Goal: Check status: Check status

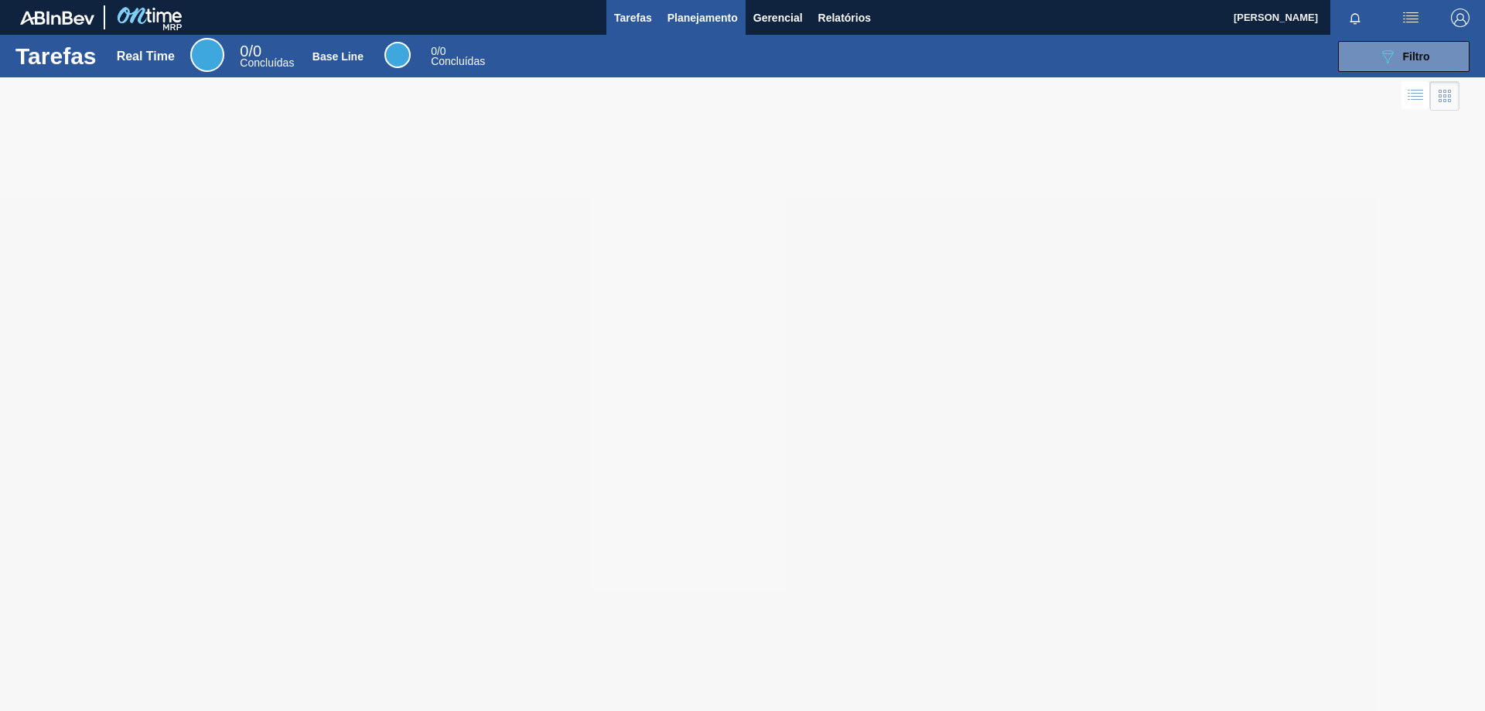
click at [690, 11] on span "Planejamento" at bounding box center [703, 18] width 70 height 19
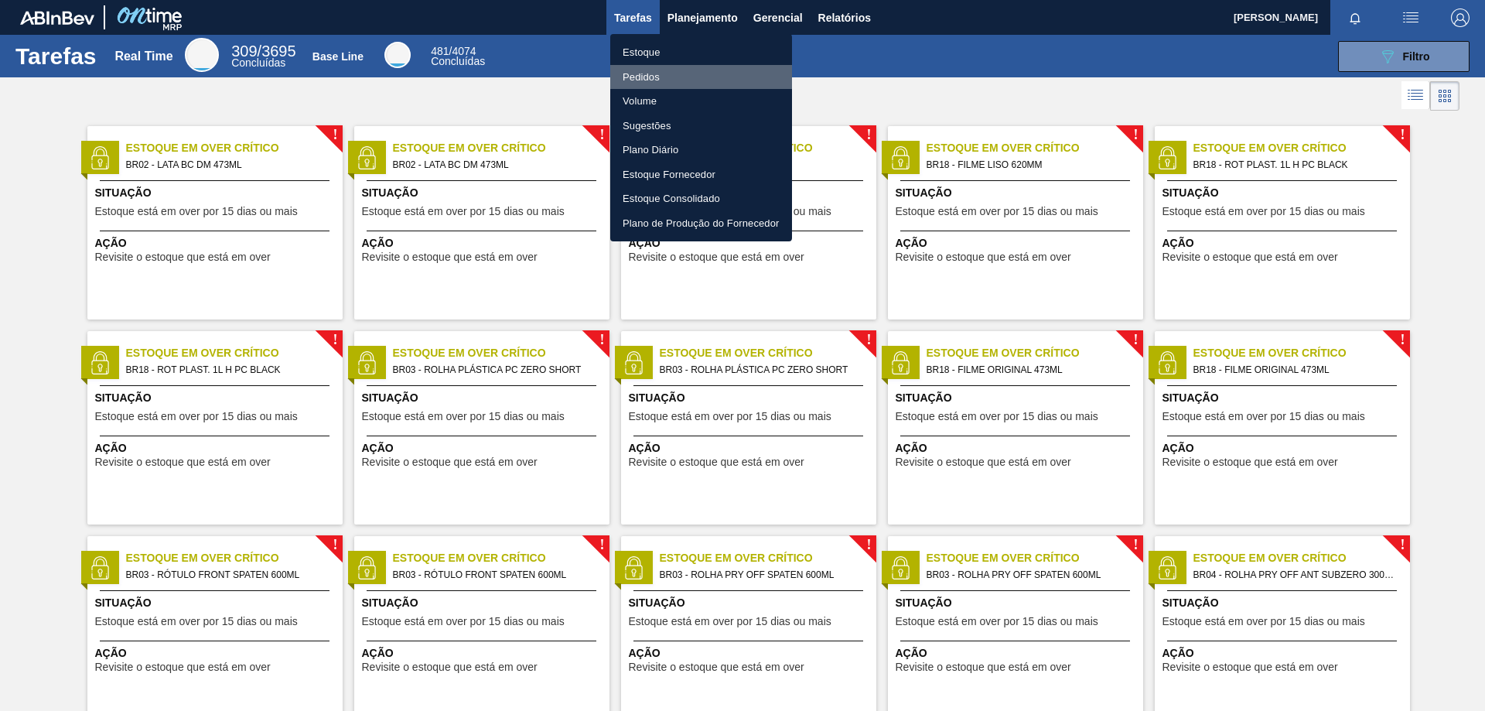
click at [658, 75] on li "Pedidos" at bounding box center [701, 77] width 182 height 25
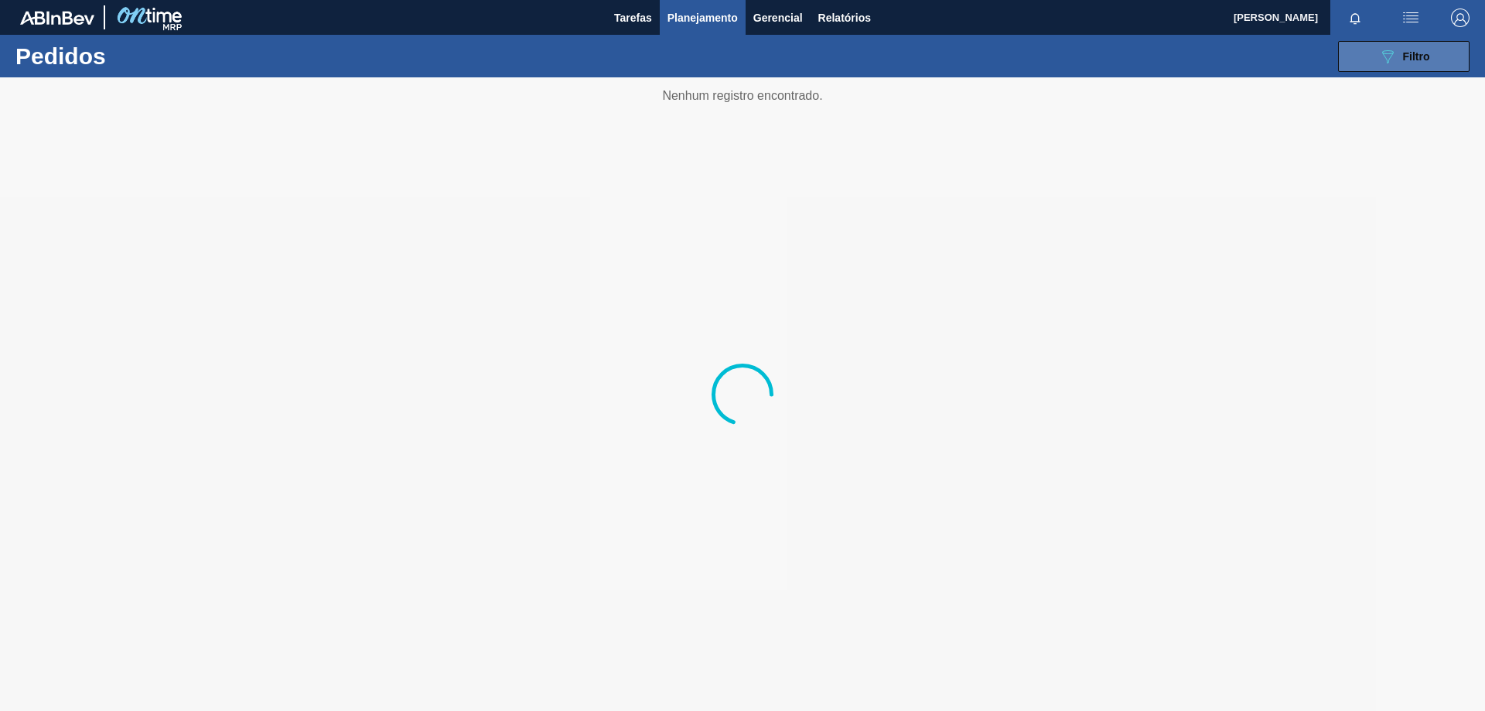
click at [1401, 50] on div "089F7B8B-B2A5-4AFE-B5C0-19BA573D28AC Filtro" at bounding box center [1404, 56] width 52 height 19
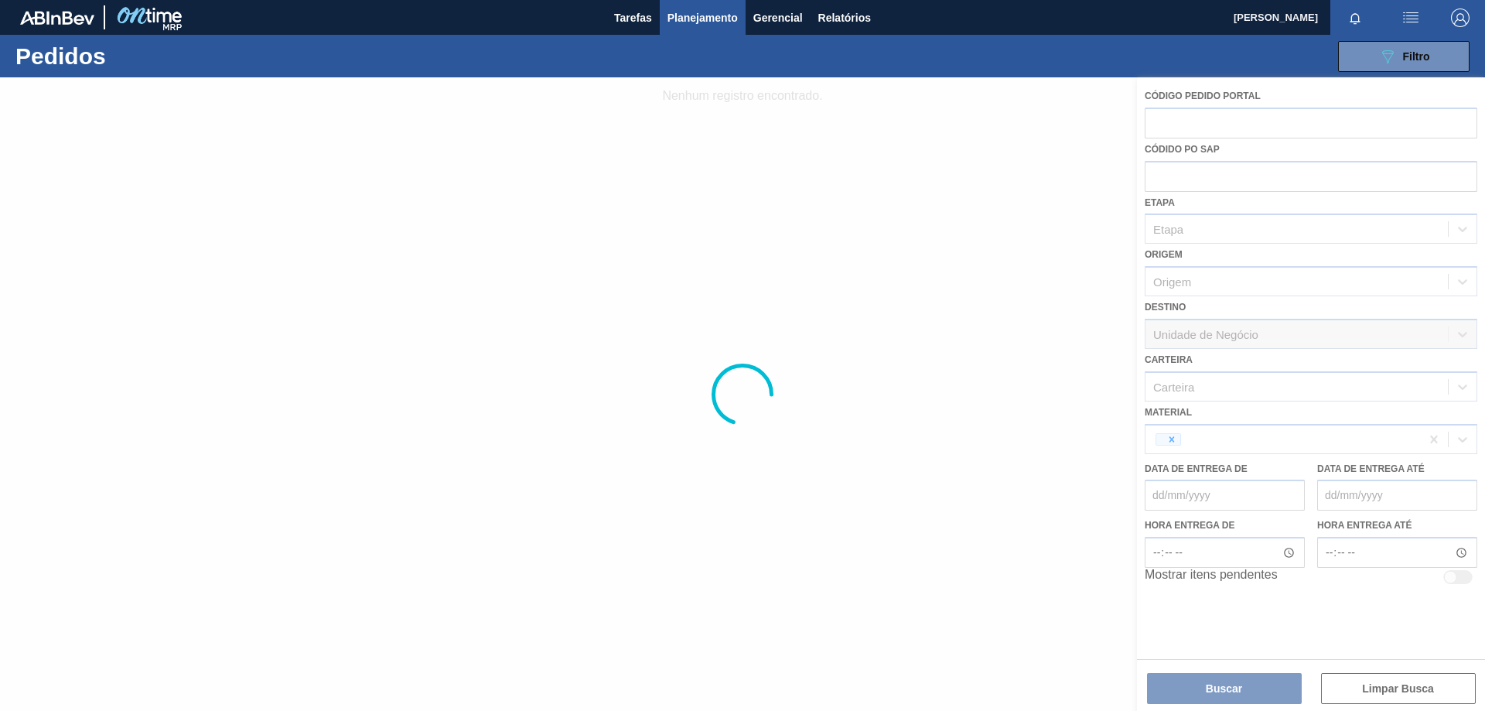
click at [1170, 436] on div at bounding box center [742, 393] width 1485 height 633
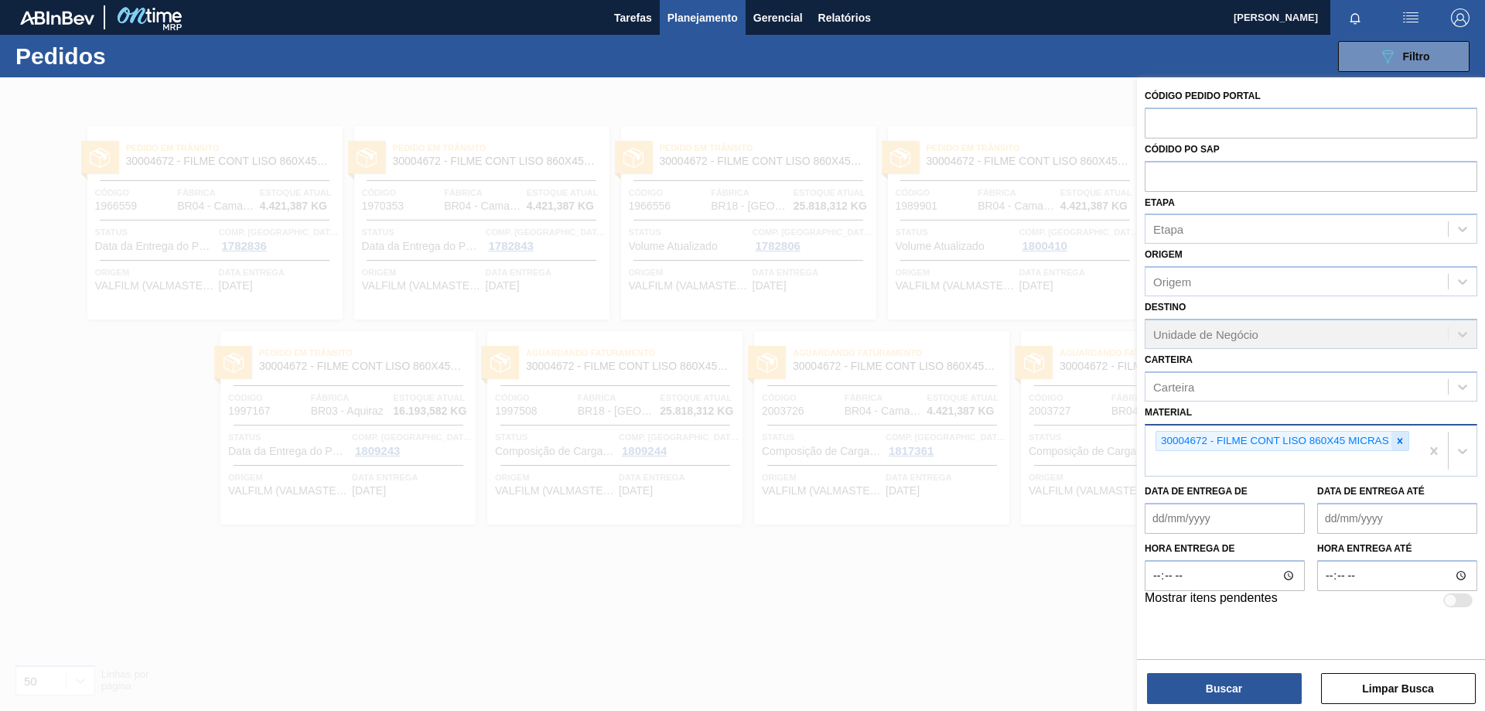
click at [1400, 440] on icon at bounding box center [1399, 440] width 5 height 5
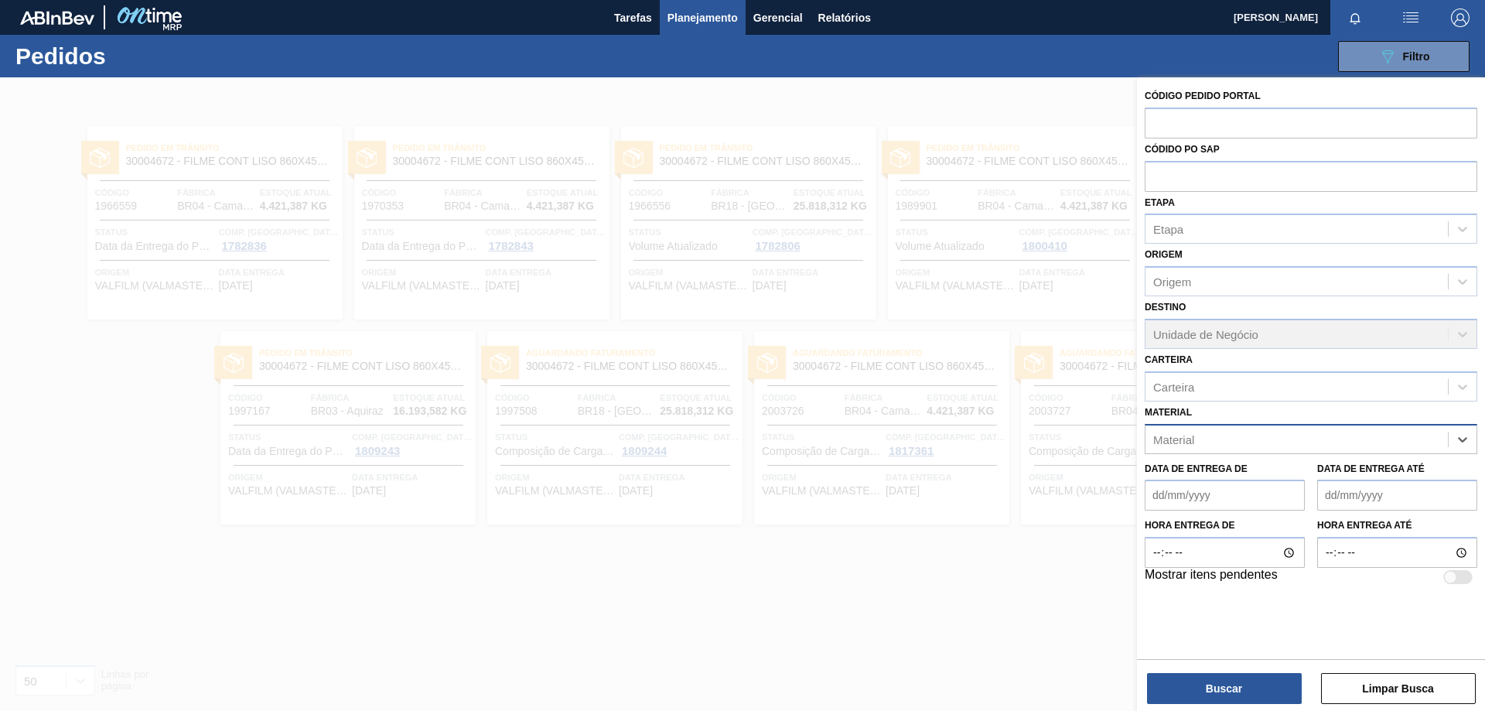
paste input "30003581"
type input "30003581"
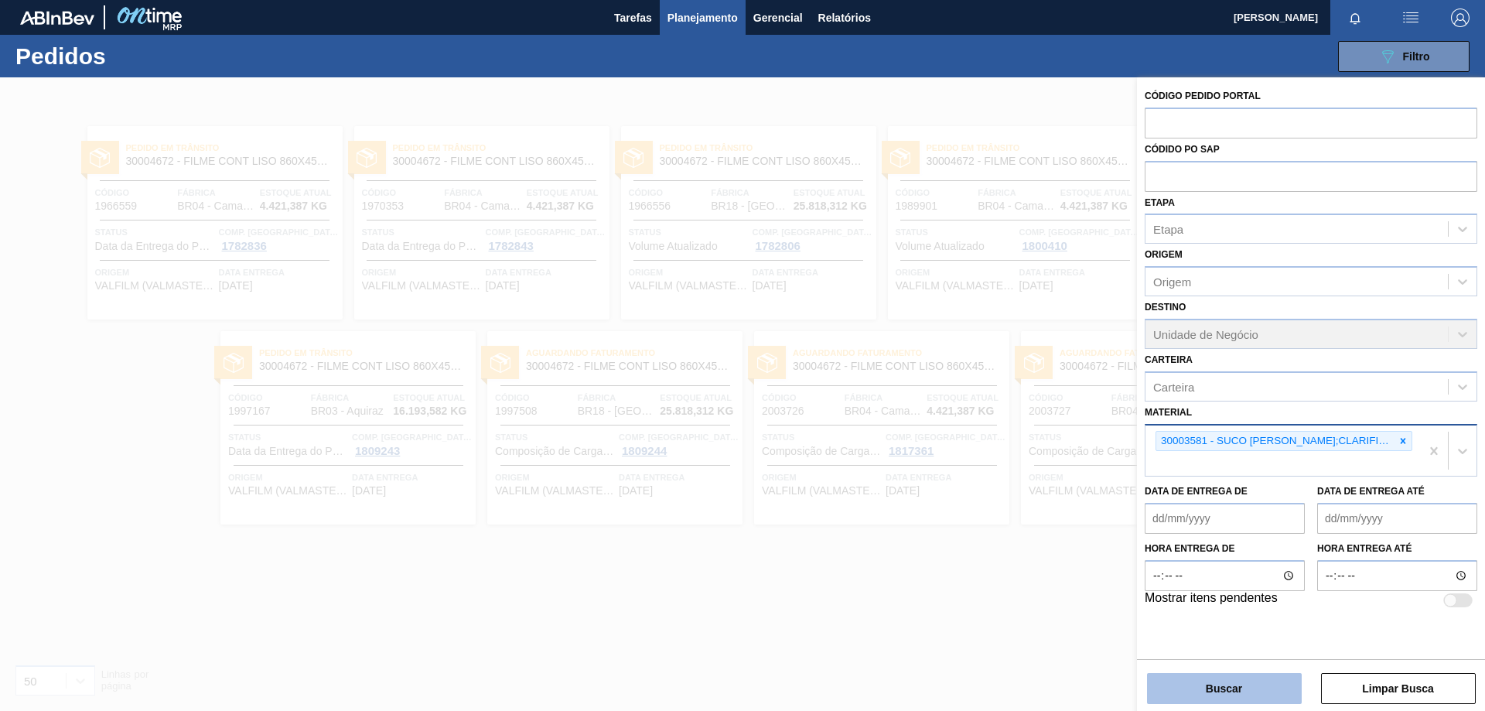
click at [1257, 699] on button "Buscar" at bounding box center [1224, 688] width 155 height 31
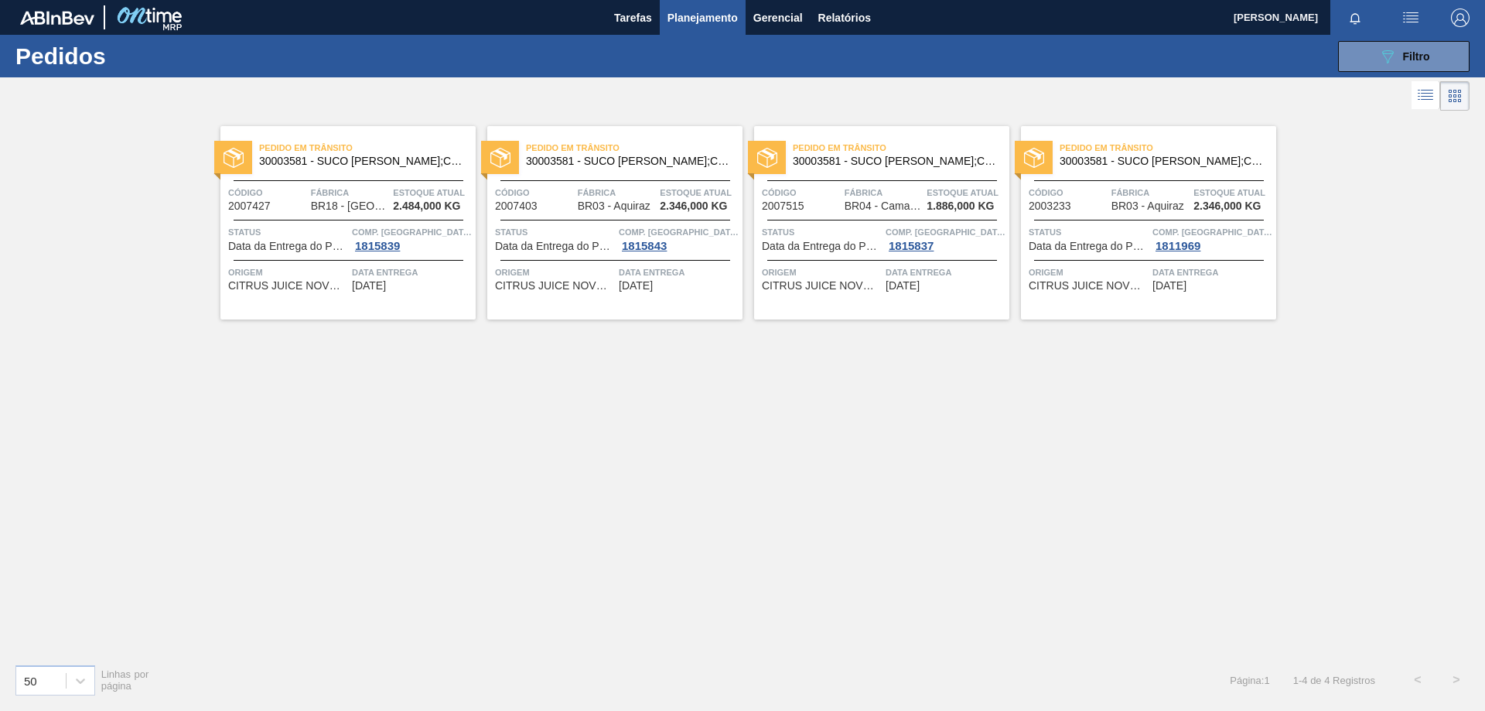
drag, startPoint x: 640, startPoint y: 440, endPoint x: 642, endPoint y: 419, distance: 20.9
click at [642, 439] on div "Pedido em Trânsito 30003581 - SUCO [PERSON_NAME];CLARIFIC.C/SO2;PEPSI; Código 2…" at bounding box center [742, 382] width 1485 height 537
